Goal: Task Accomplishment & Management: Manage account settings

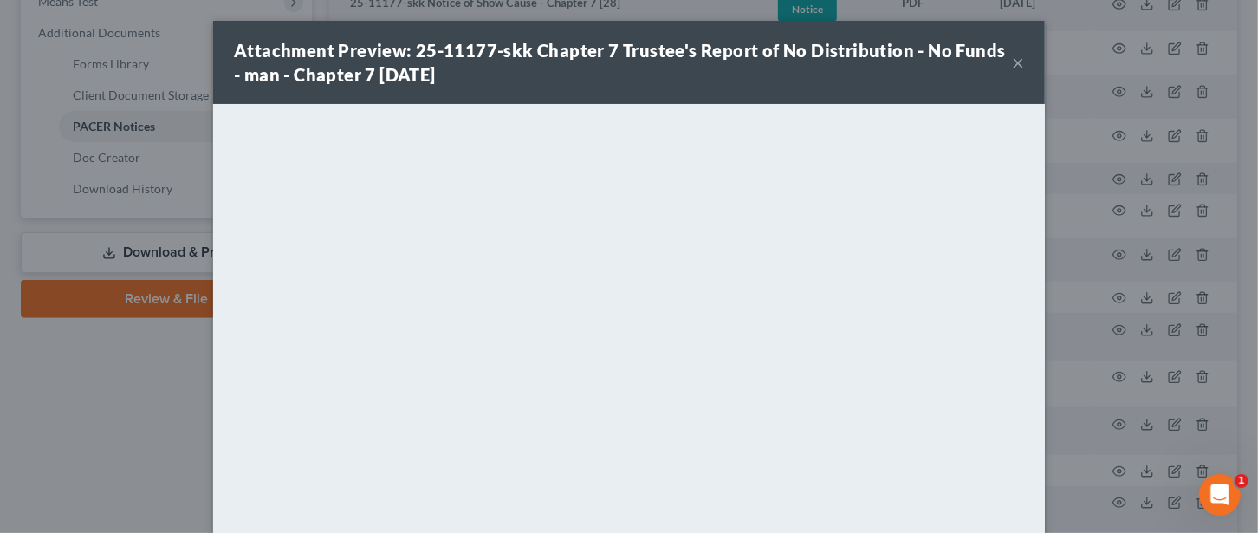
click at [1012, 65] on button "×" at bounding box center [1018, 62] width 12 height 21
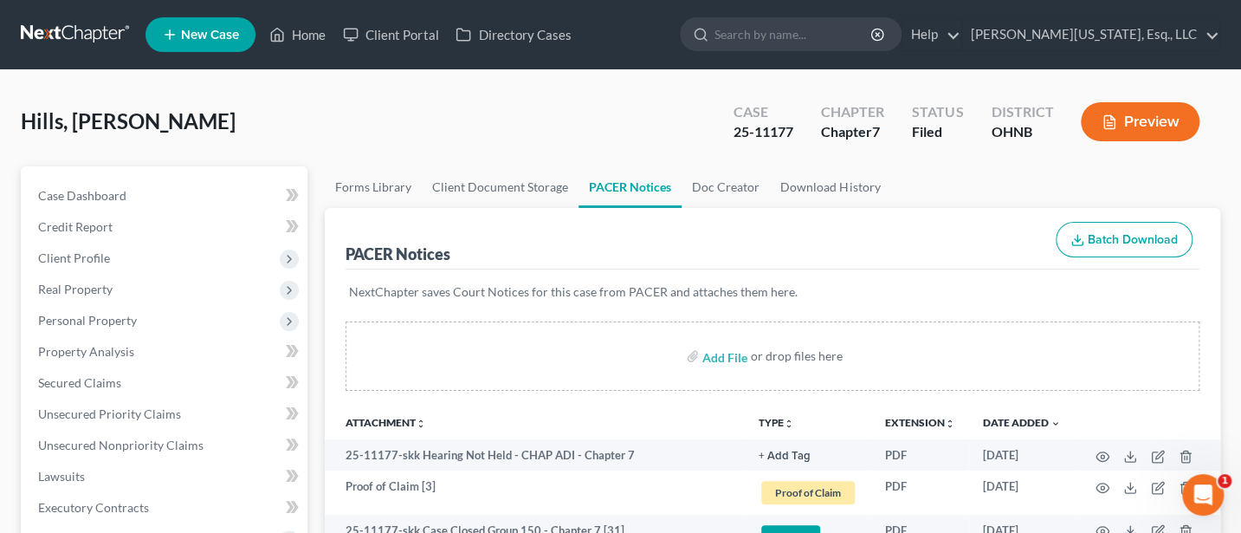
click at [927, 215] on div "PACER Notices Batch Download" at bounding box center [773, 239] width 854 height 62
drag, startPoint x: 735, startPoint y: 134, endPoint x: 799, endPoint y: 135, distance: 63.2
click at [799, 135] on div "Case 25-11177" at bounding box center [763, 123] width 87 height 51
copy div "25-11177"
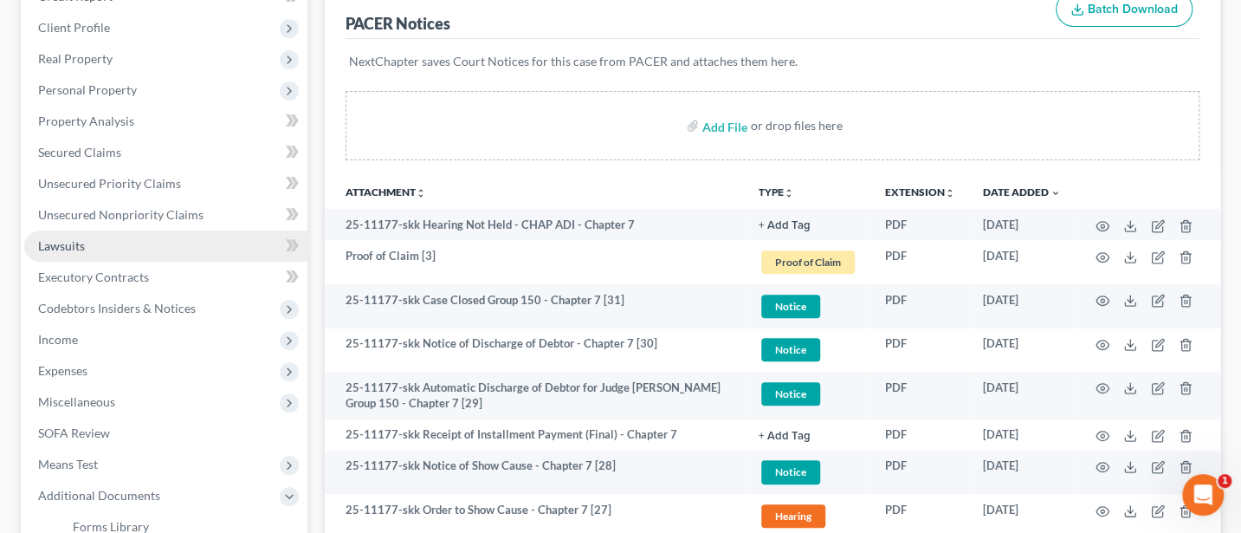
scroll to position [462, 0]
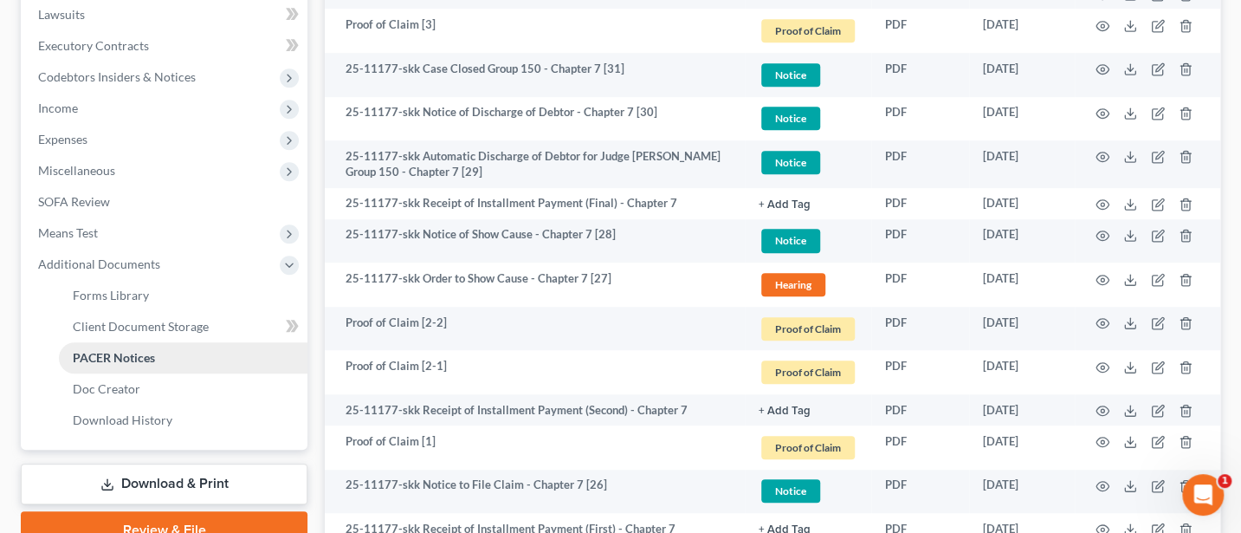
click at [113, 358] on span "PACER Notices" at bounding box center [114, 357] width 82 height 15
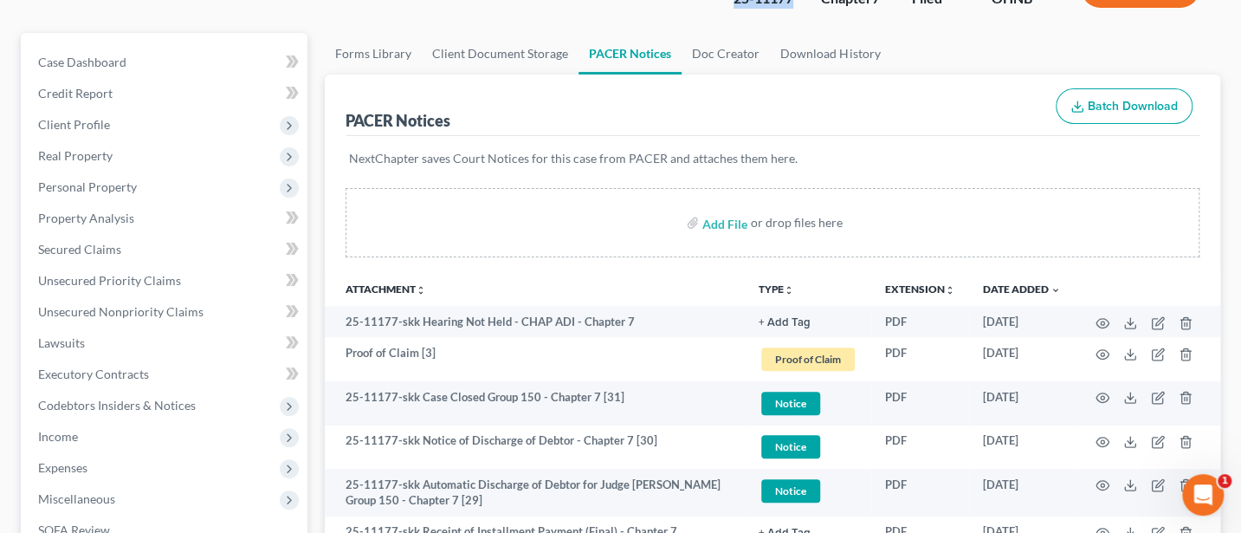
scroll to position [0, 0]
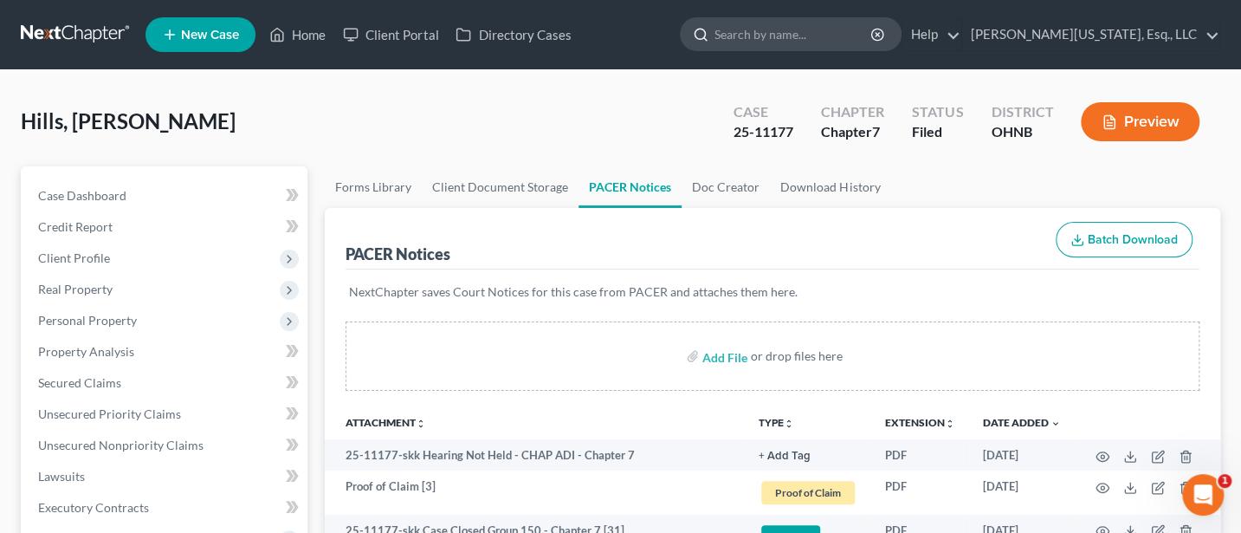
click at [821, 41] on input "search" at bounding box center [794, 34] width 158 height 32
type input "[PERSON_NAME]"
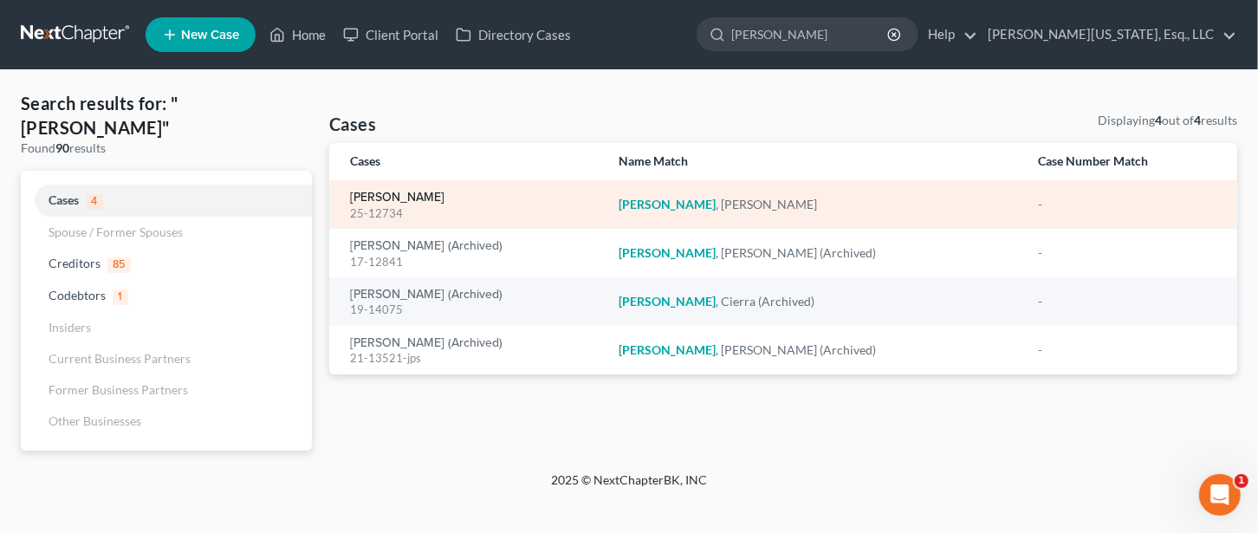
click at [395, 197] on link "[PERSON_NAME]" at bounding box center [397, 197] width 94 height 12
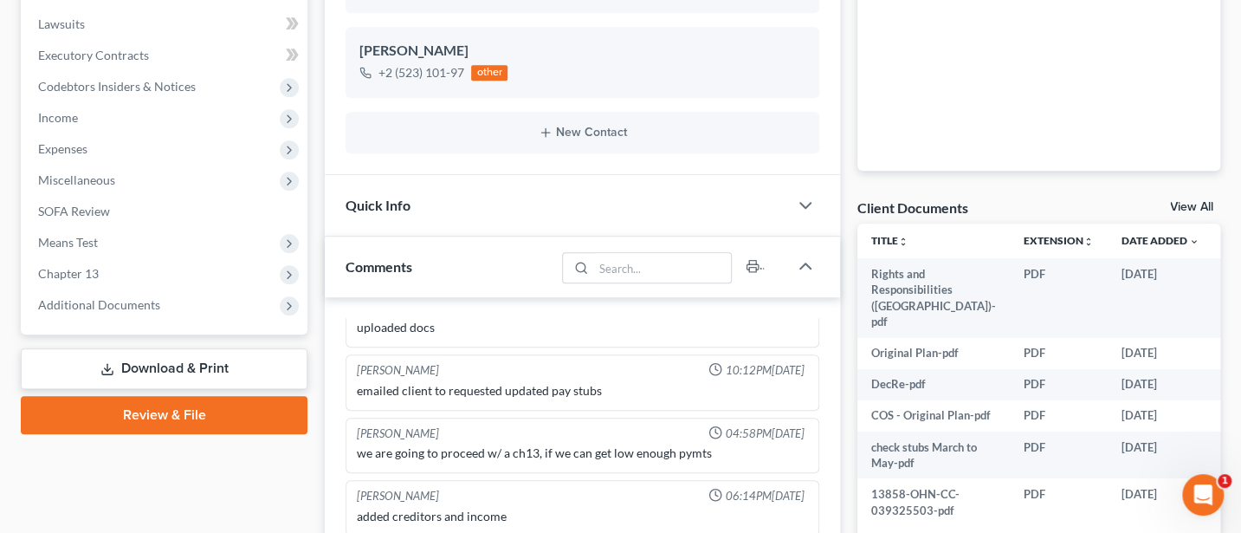
scroll to position [462, 0]
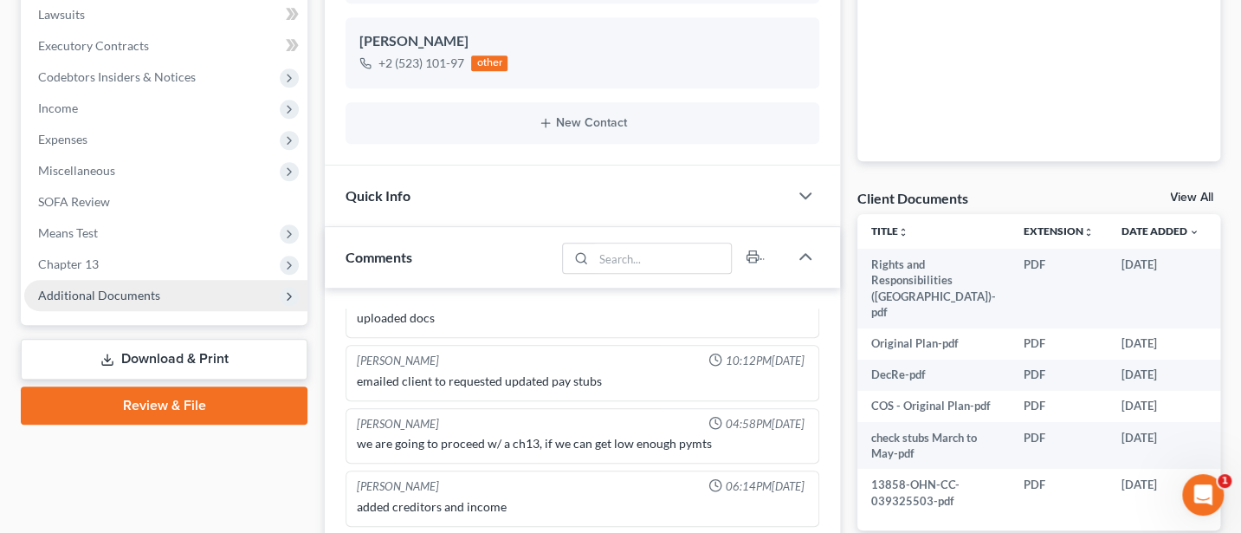
click at [81, 288] on span "Additional Documents" at bounding box center [99, 295] width 122 height 15
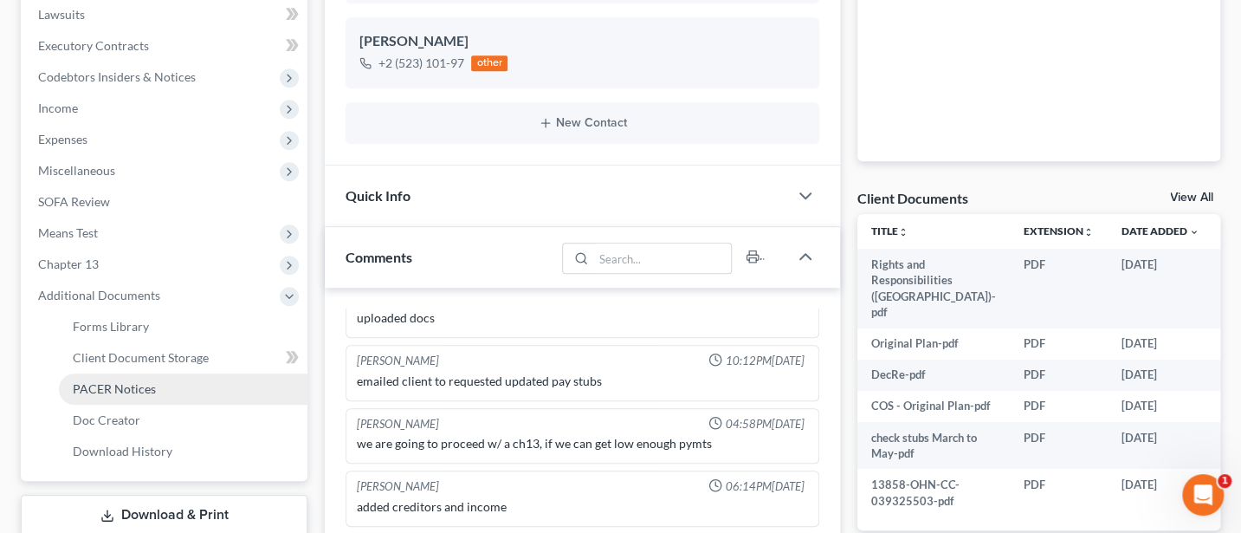
click at [90, 384] on span "PACER Notices" at bounding box center [114, 388] width 83 height 15
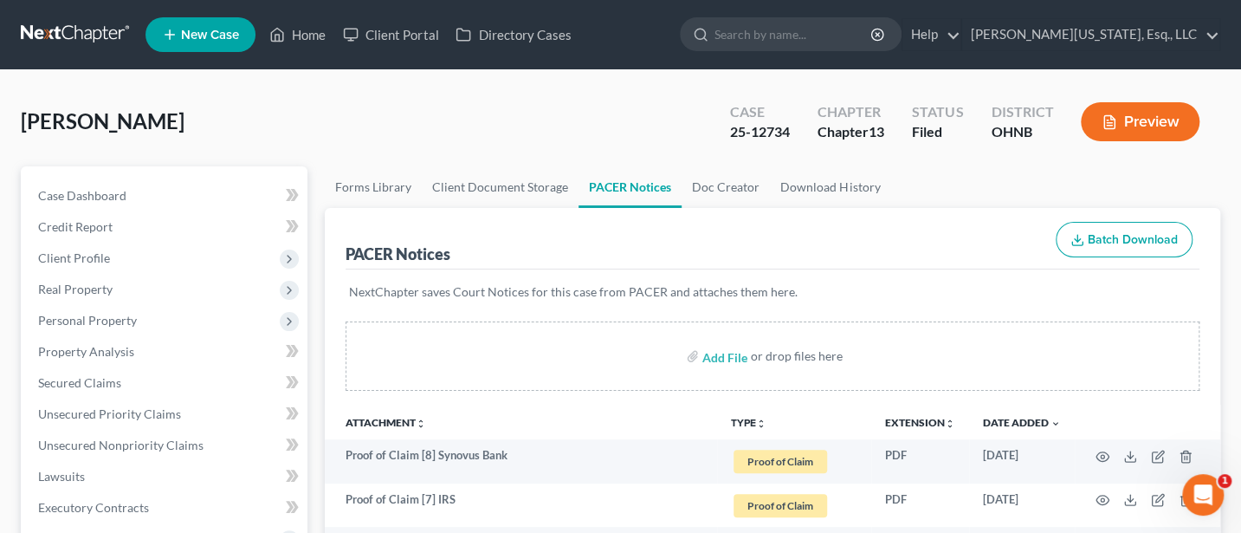
click at [737, 131] on div "25-12734" at bounding box center [760, 132] width 60 height 20
copy div "25-12734"
click at [88, 202] on link "Case Dashboard" at bounding box center [165, 195] width 283 height 31
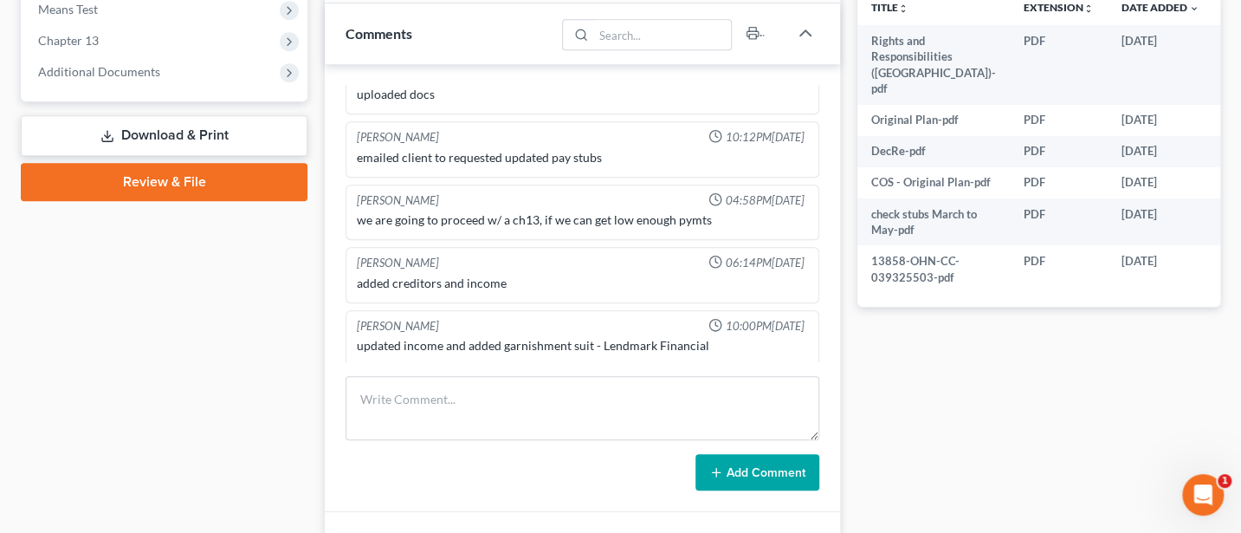
scroll to position [693, 0]
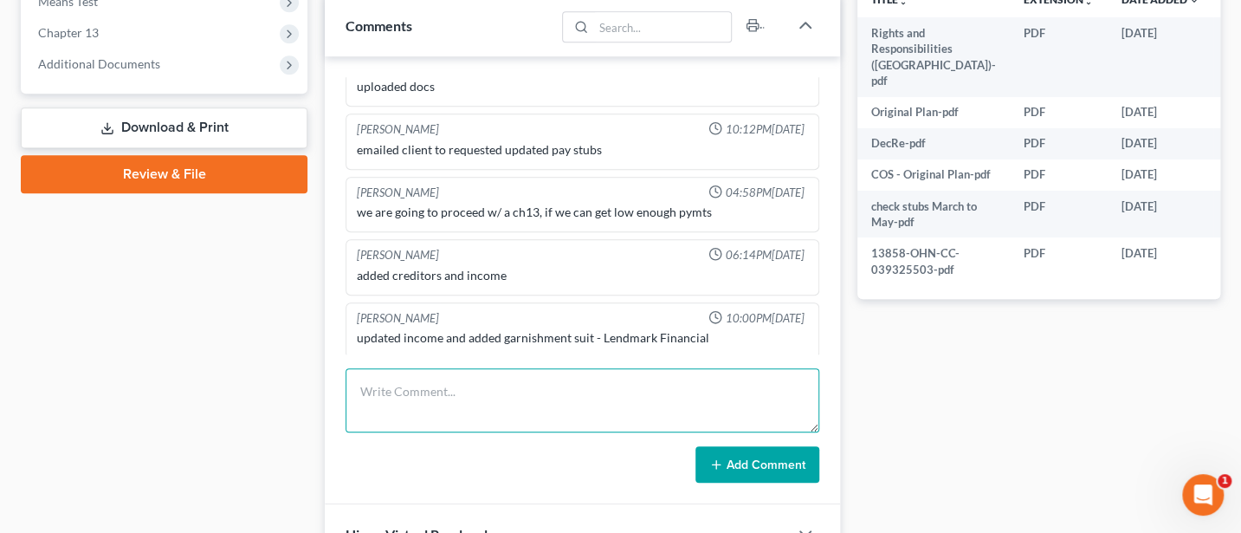
click at [447, 408] on textarea at bounding box center [583, 400] width 474 height 64
type textarea "Uploaded 2024 taxes to trustee"
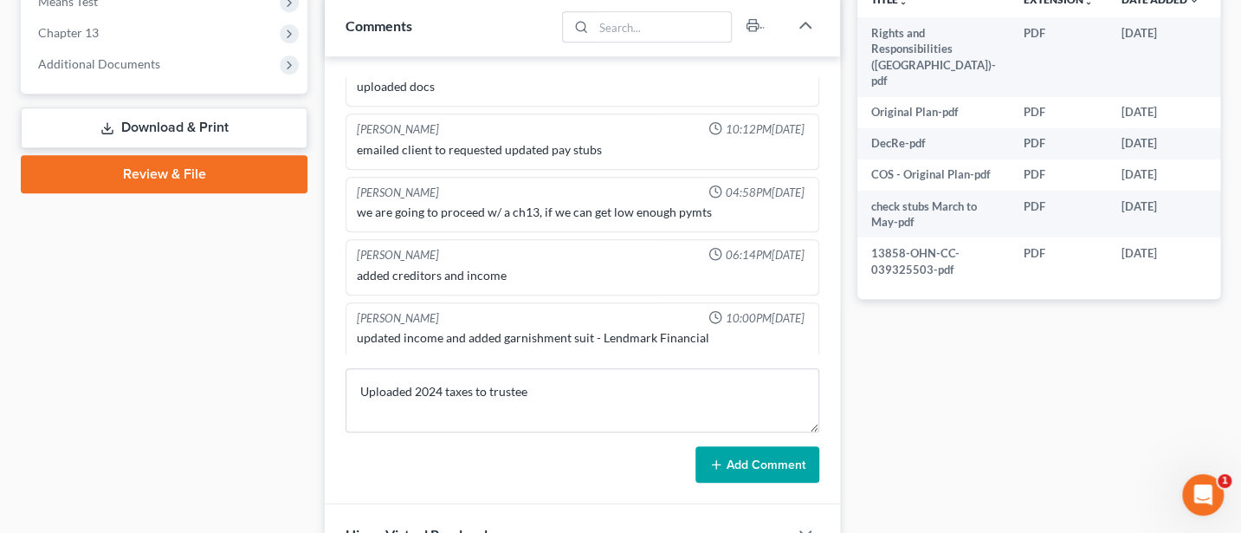
click at [780, 455] on button "Add Comment" at bounding box center [757, 464] width 124 height 36
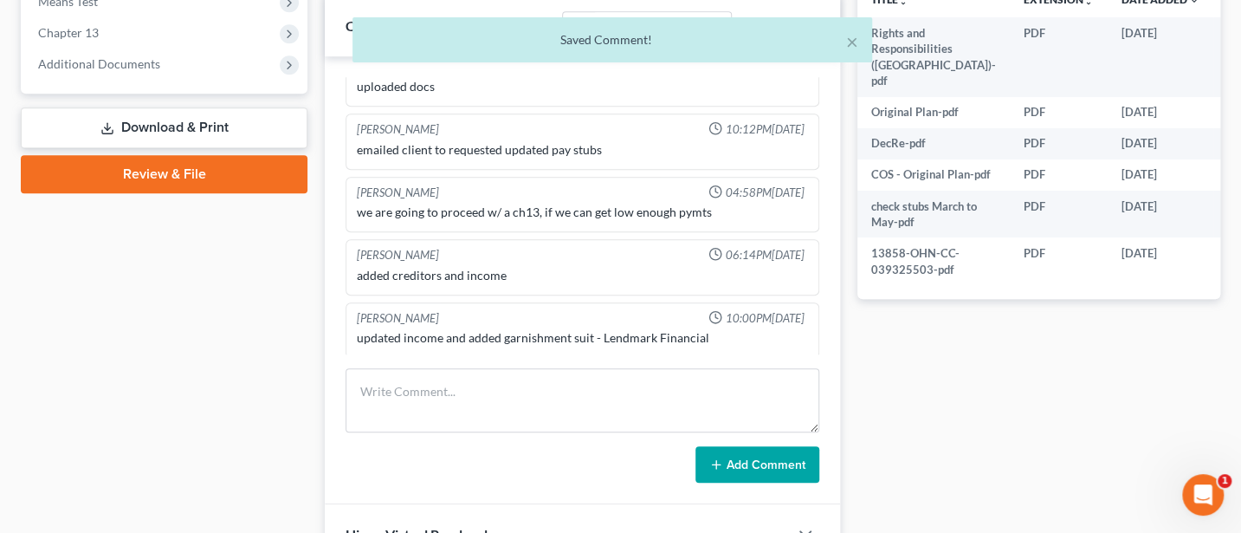
scroll to position [188, 0]
